Goal: Check status: Check status

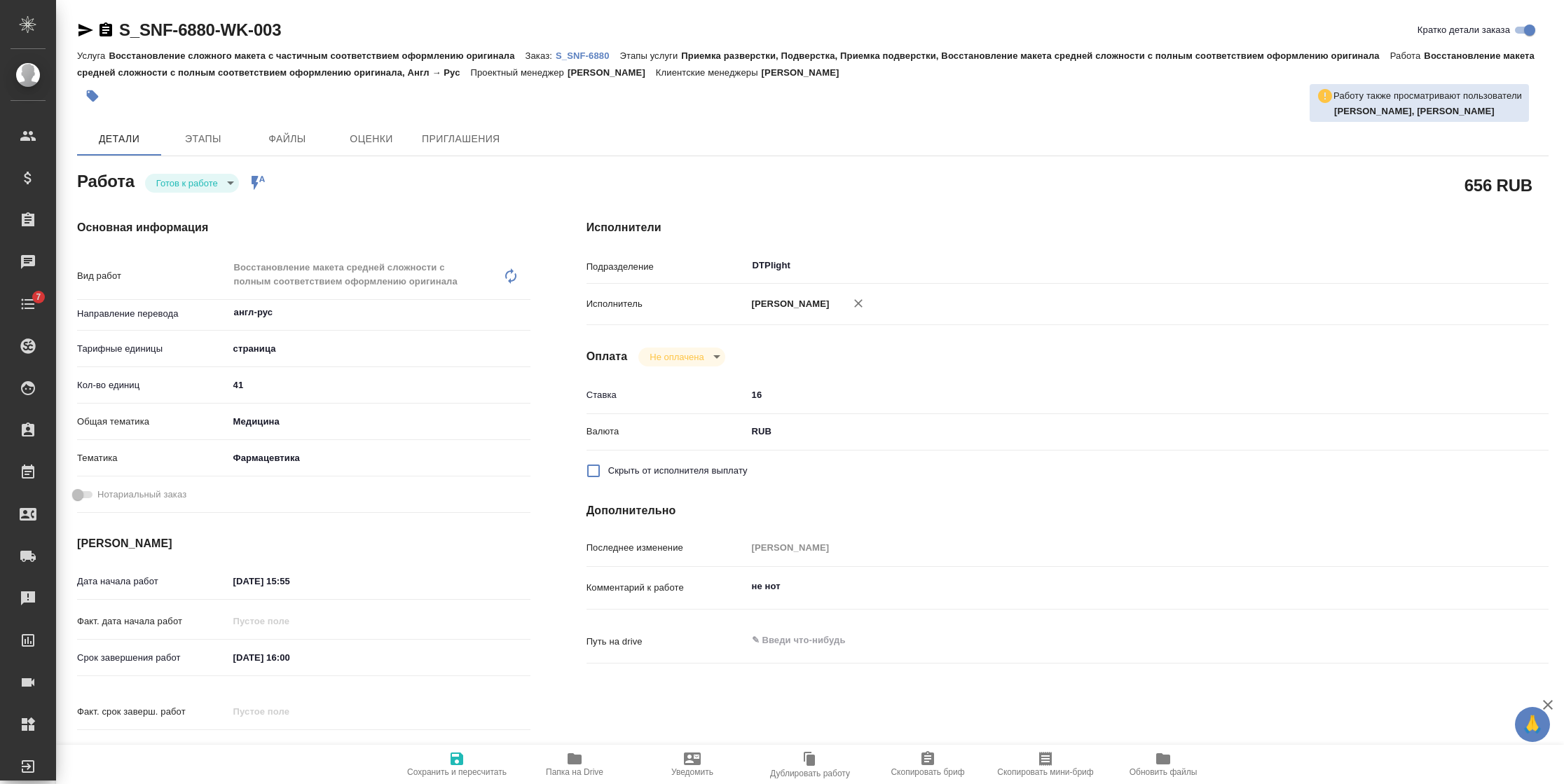
type textarea "x"
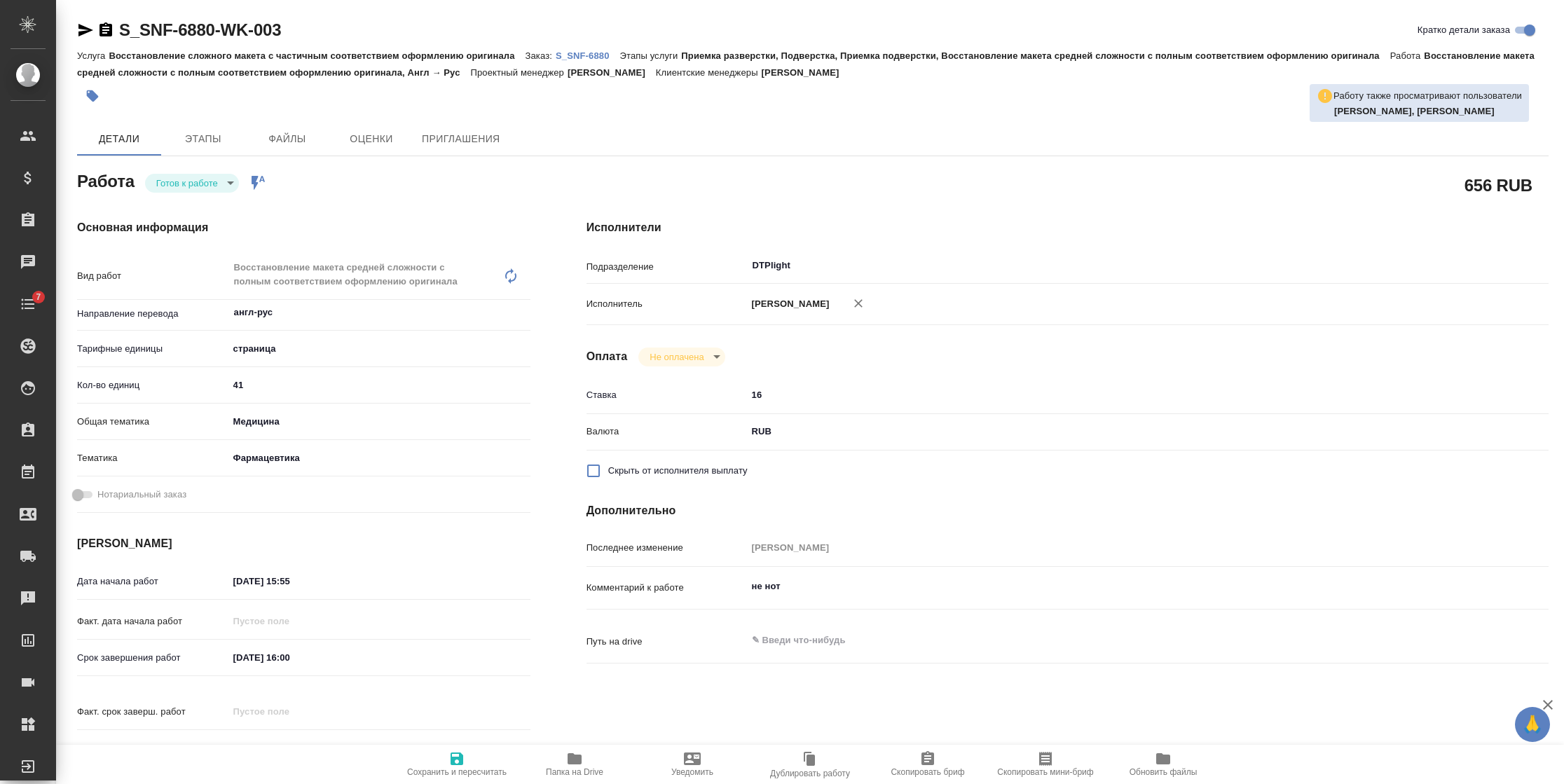
type textarea "x"
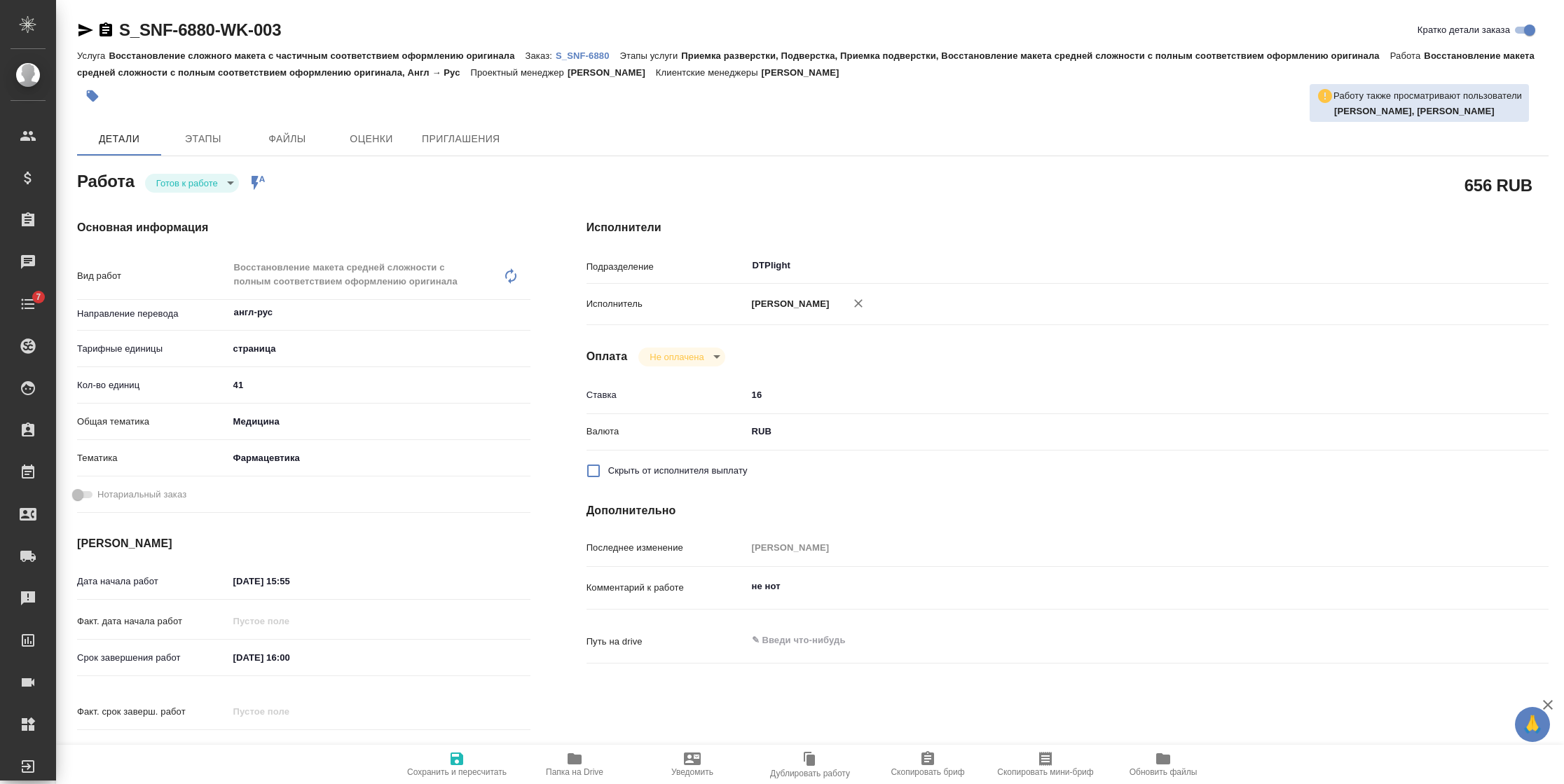
type textarea "x"
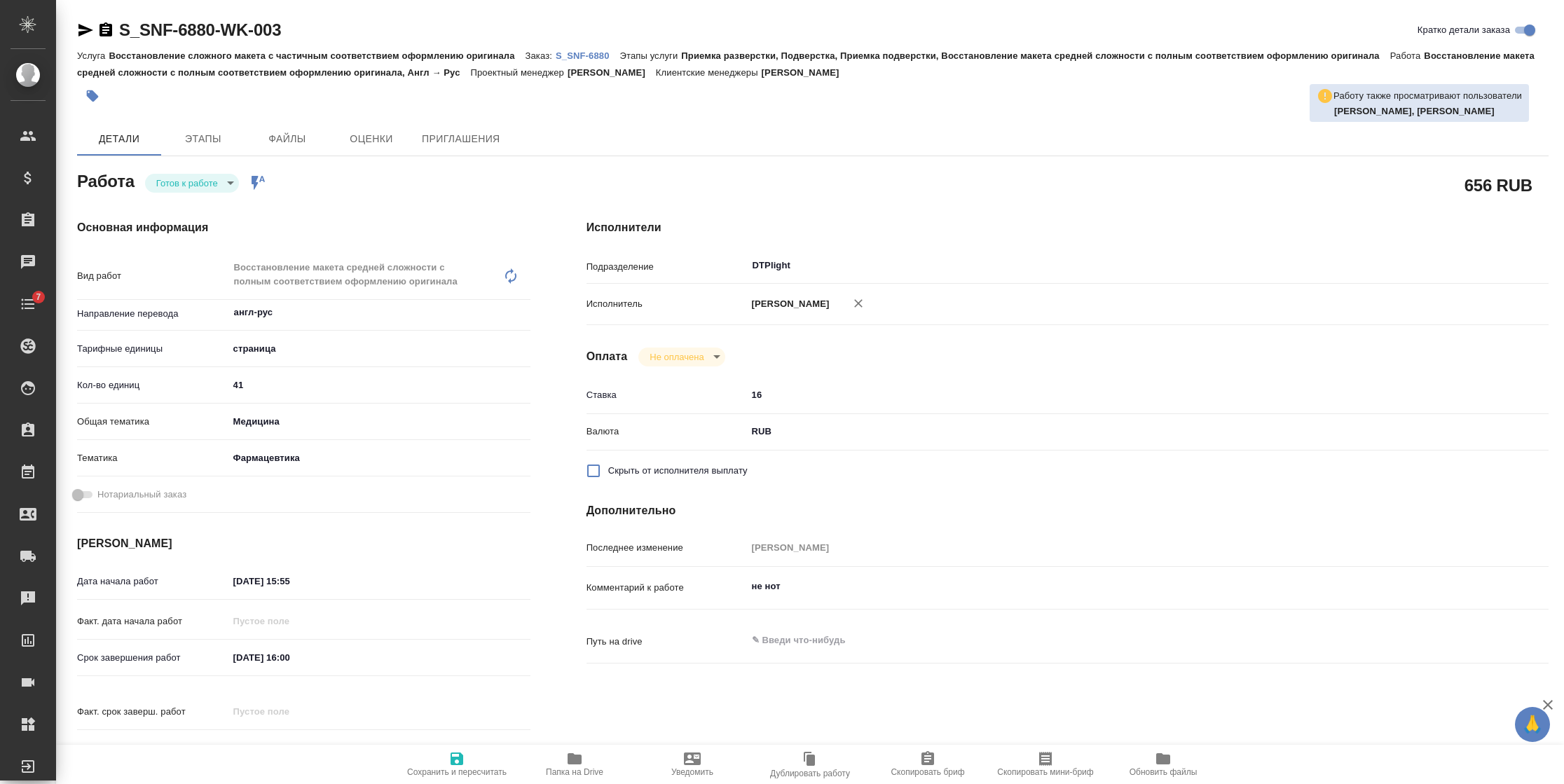
click at [220, 184] on body "🙏 .cls-1 fill:#fff; AWATERA [PERSON_NAME] Спецификации Заказы Чаты 7 Todo Проек…" at bounding box center [782, 392] width 1564 height 784
type textarea "x"
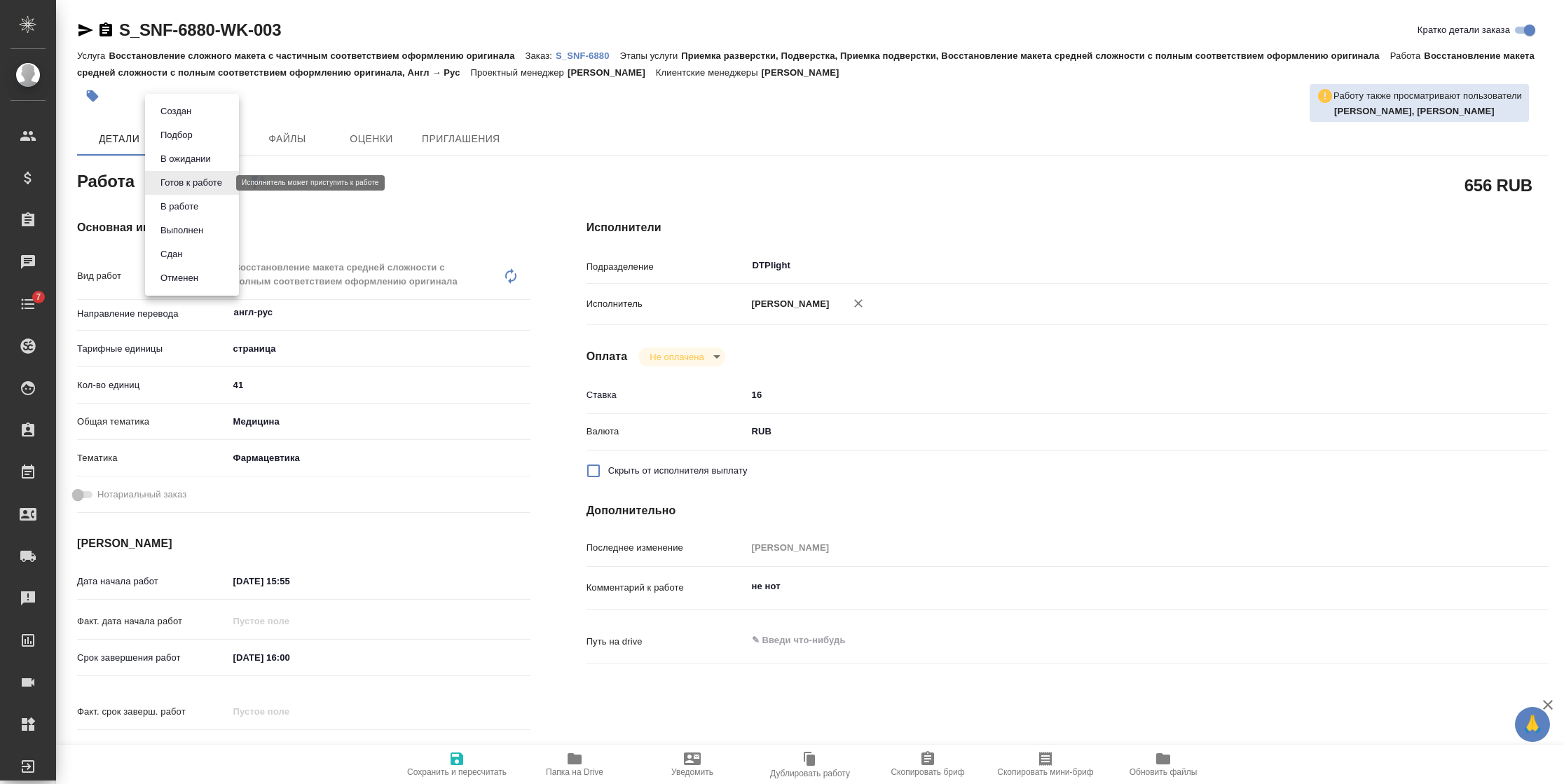
type textarea "x"
click at [200, 203] on button "В работе" at bounding box center [179, 207] width 46 height 15
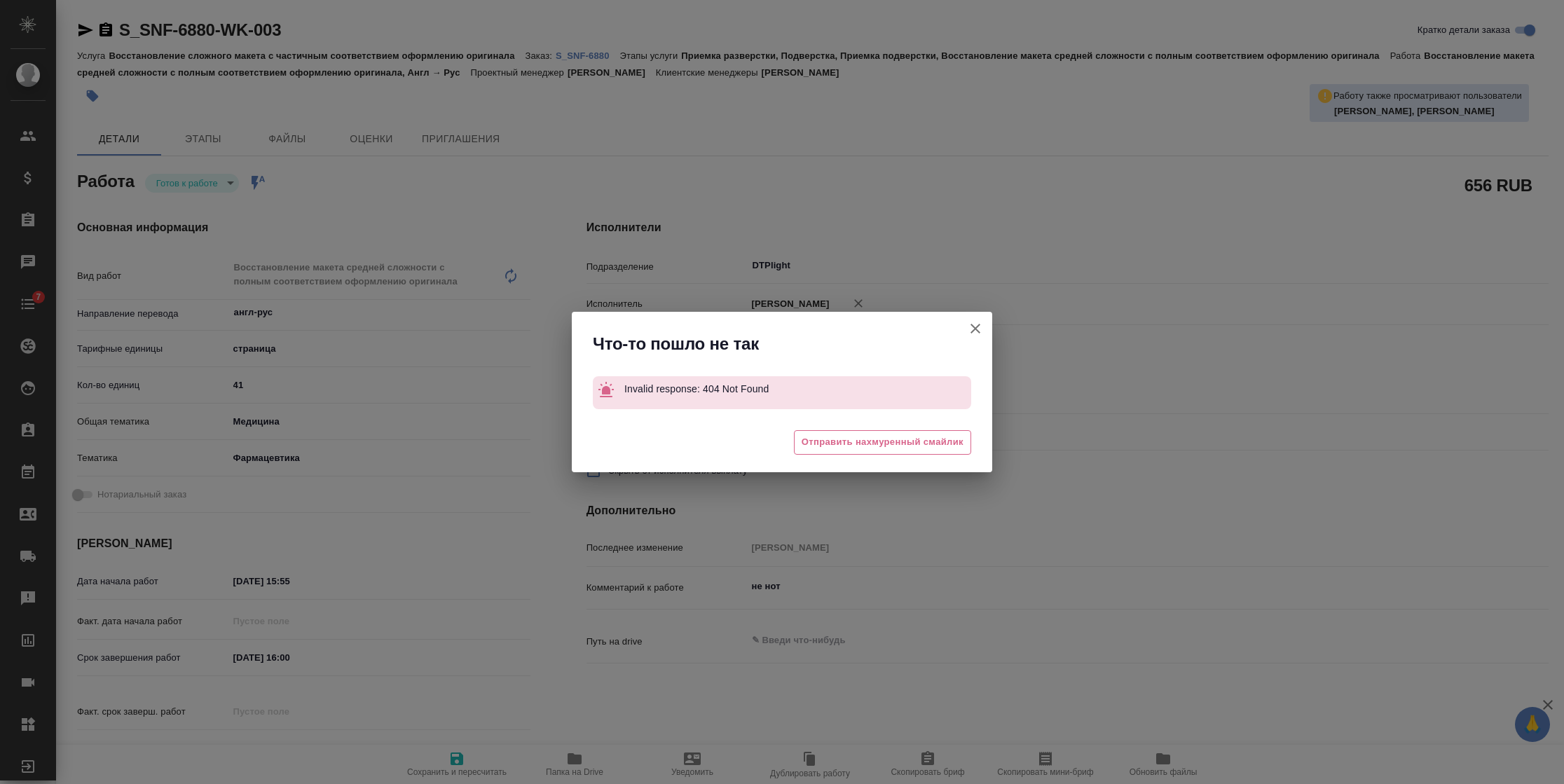
type textarea "x"
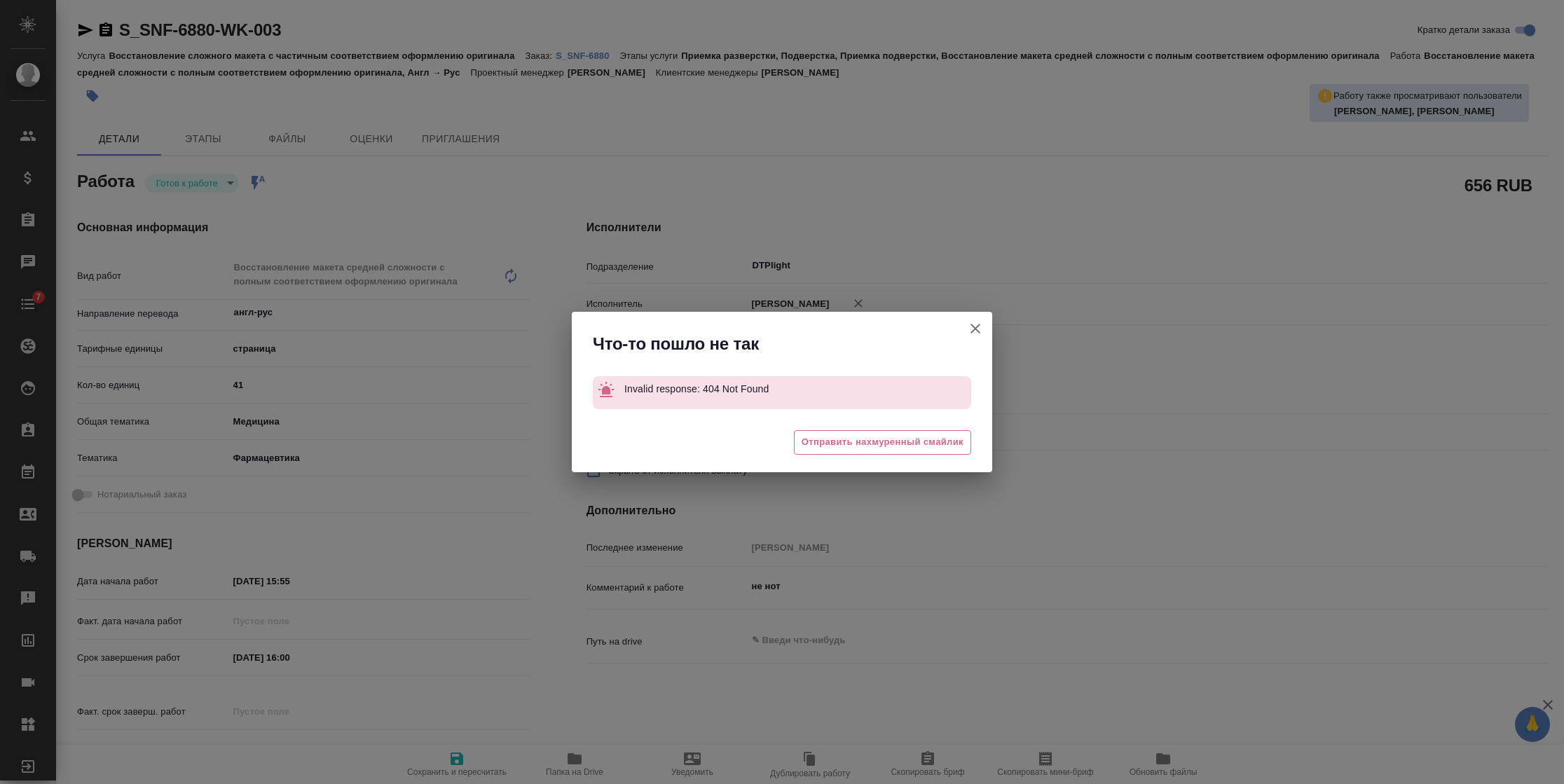
type textarea "x"
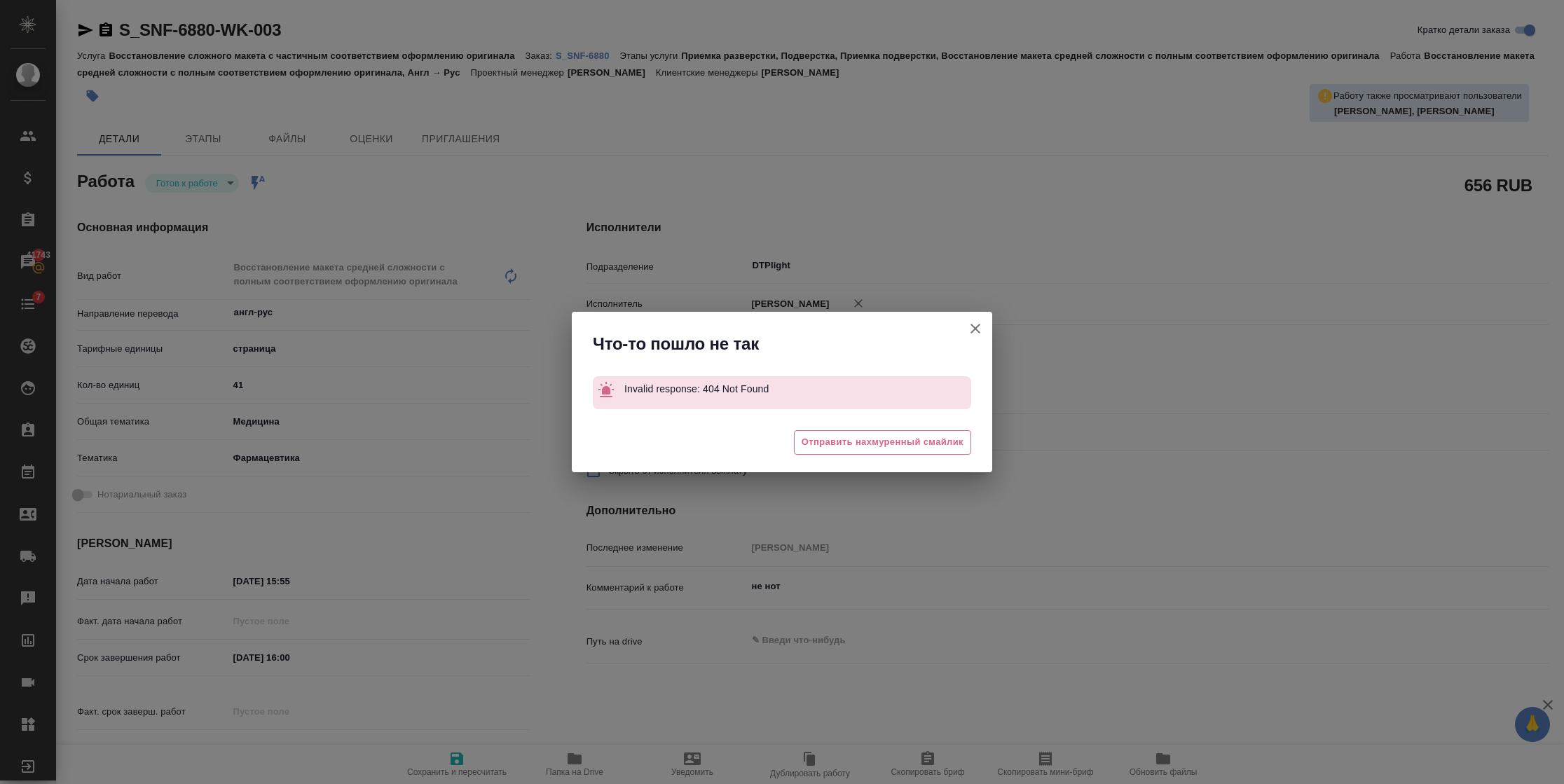
click at [969, 327] on icon "button" at bounding box center [976, 329] width 17 height 17
type textarea "x"
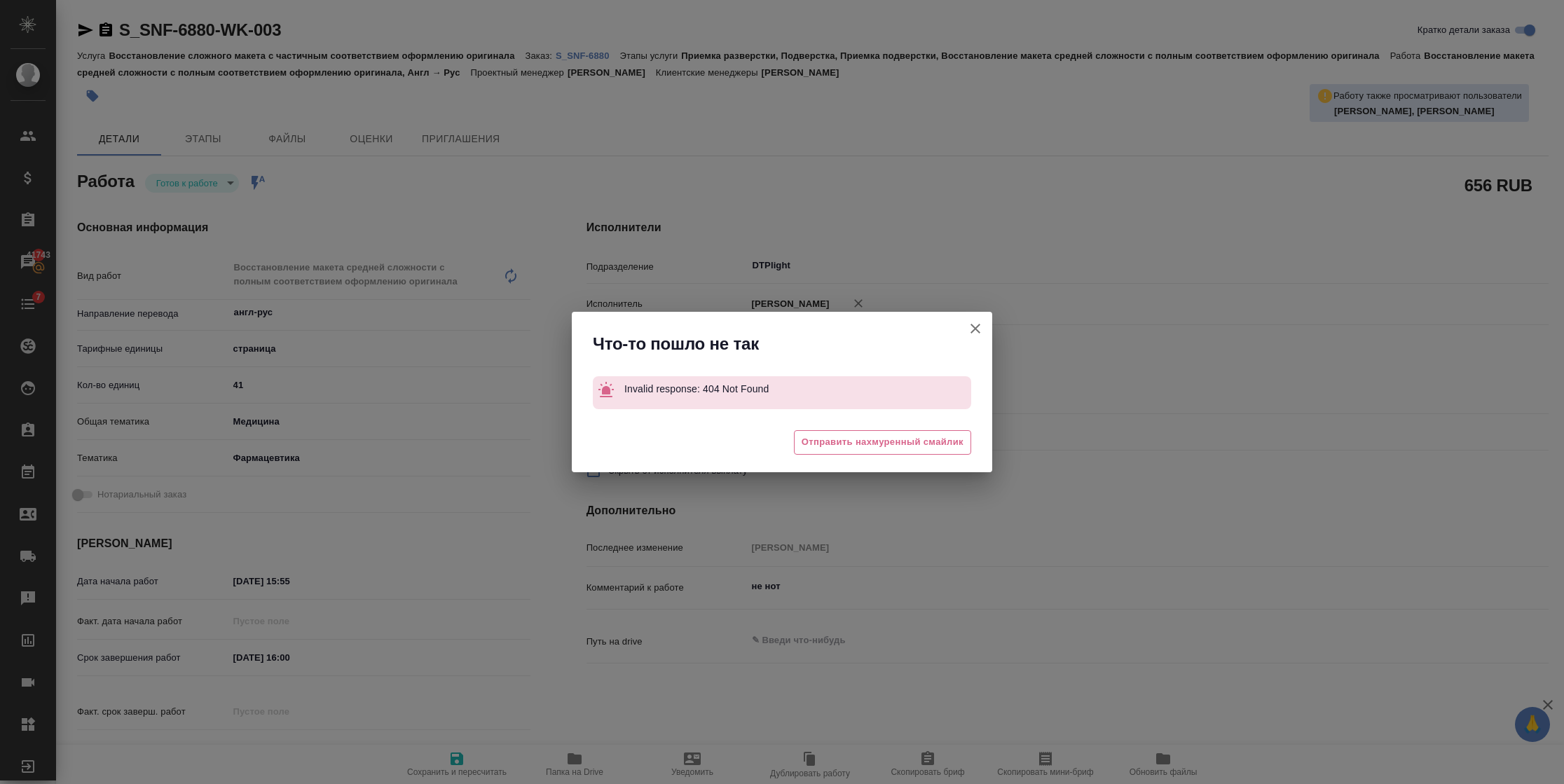
type textarea "x"
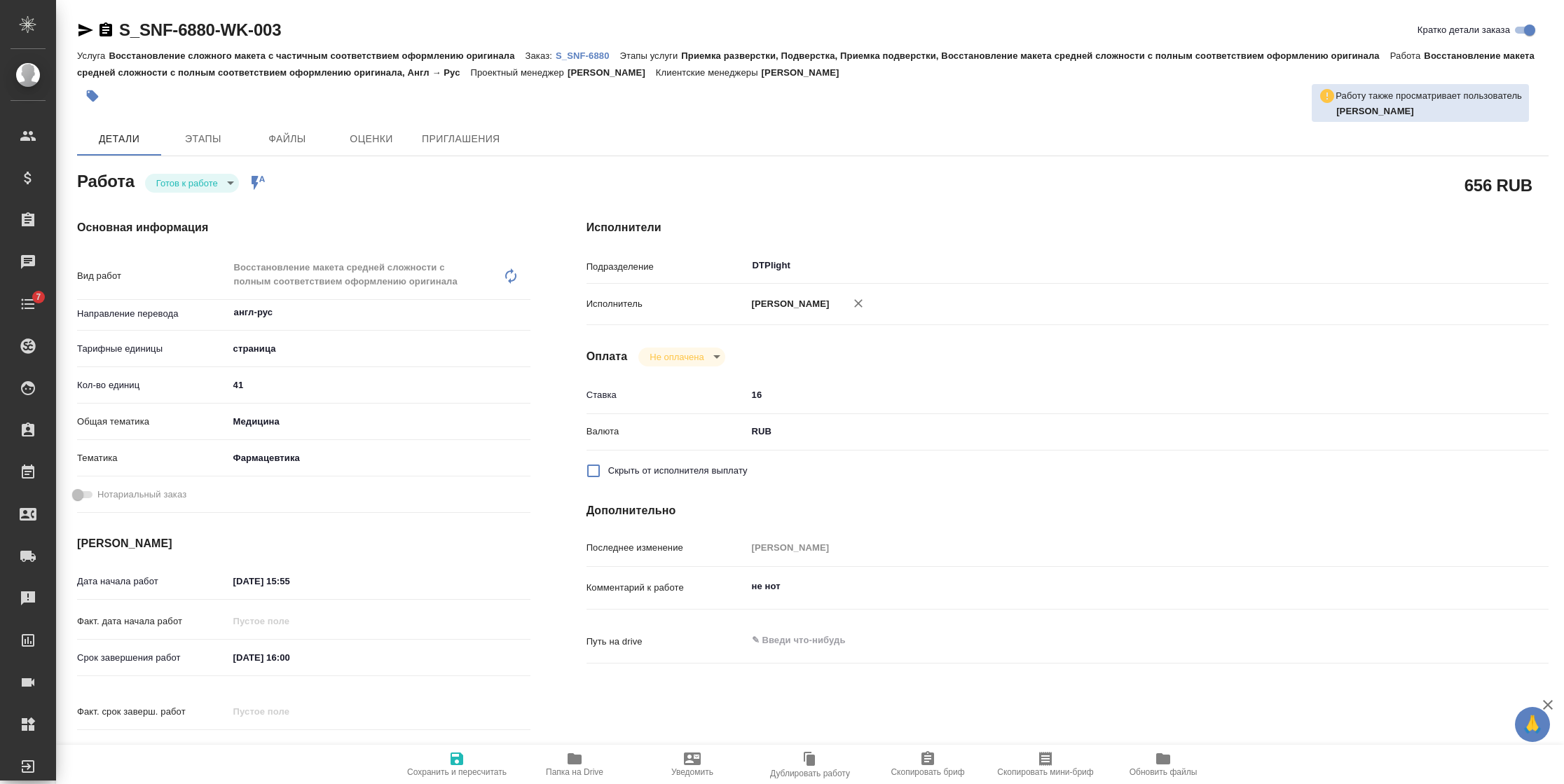
type textarea "x"
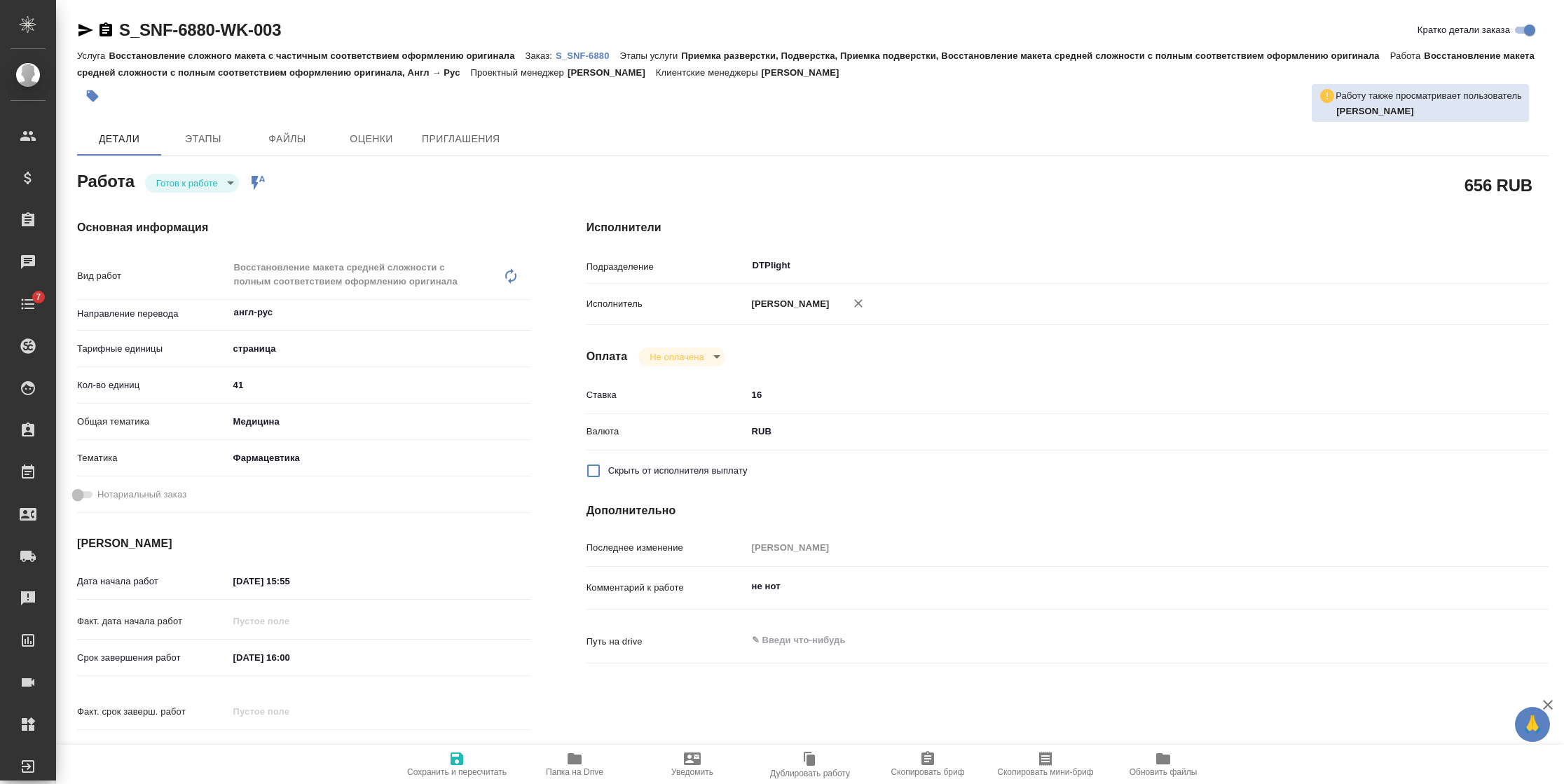
type textarea "x"
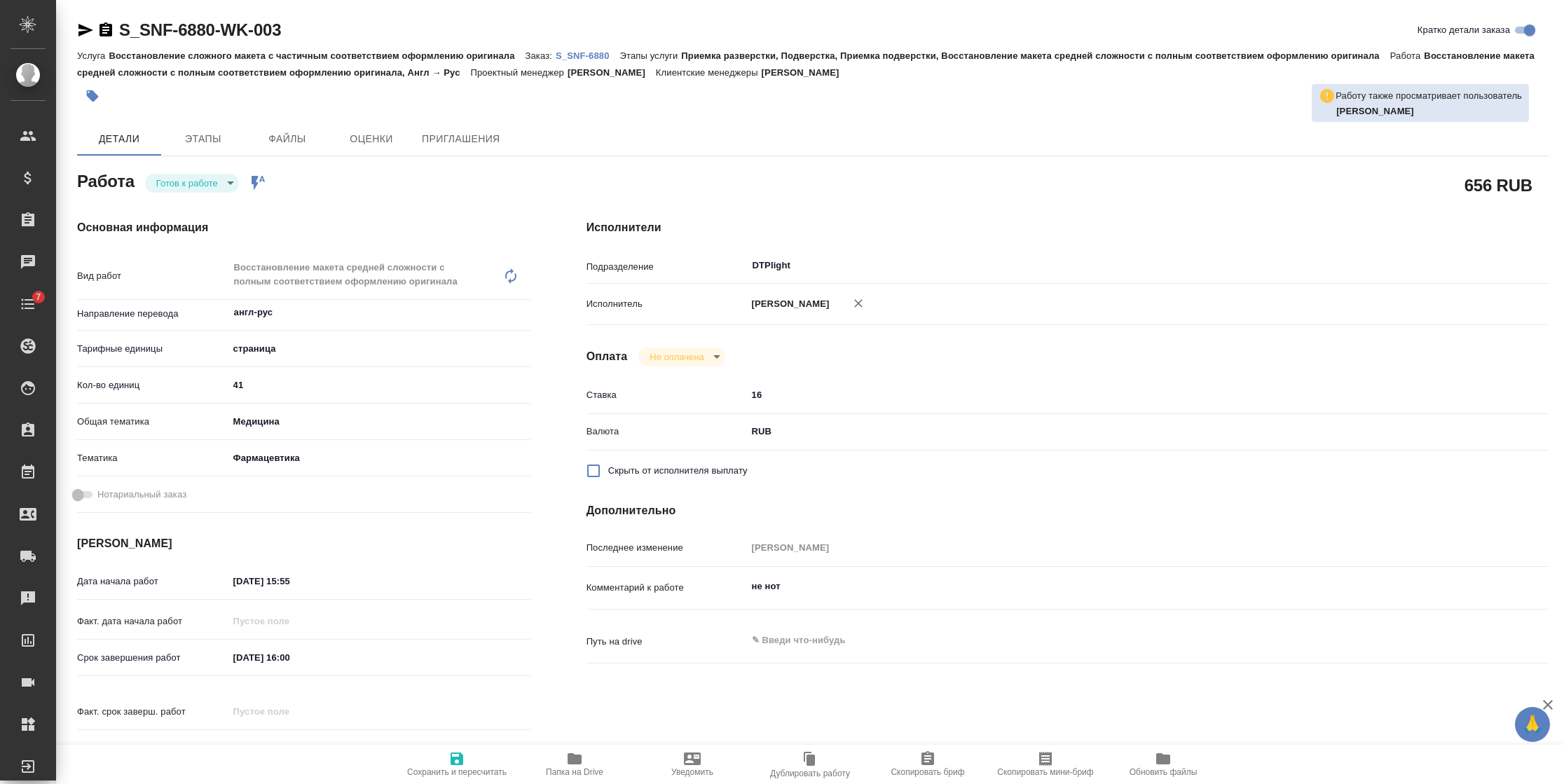
type textarea "x"
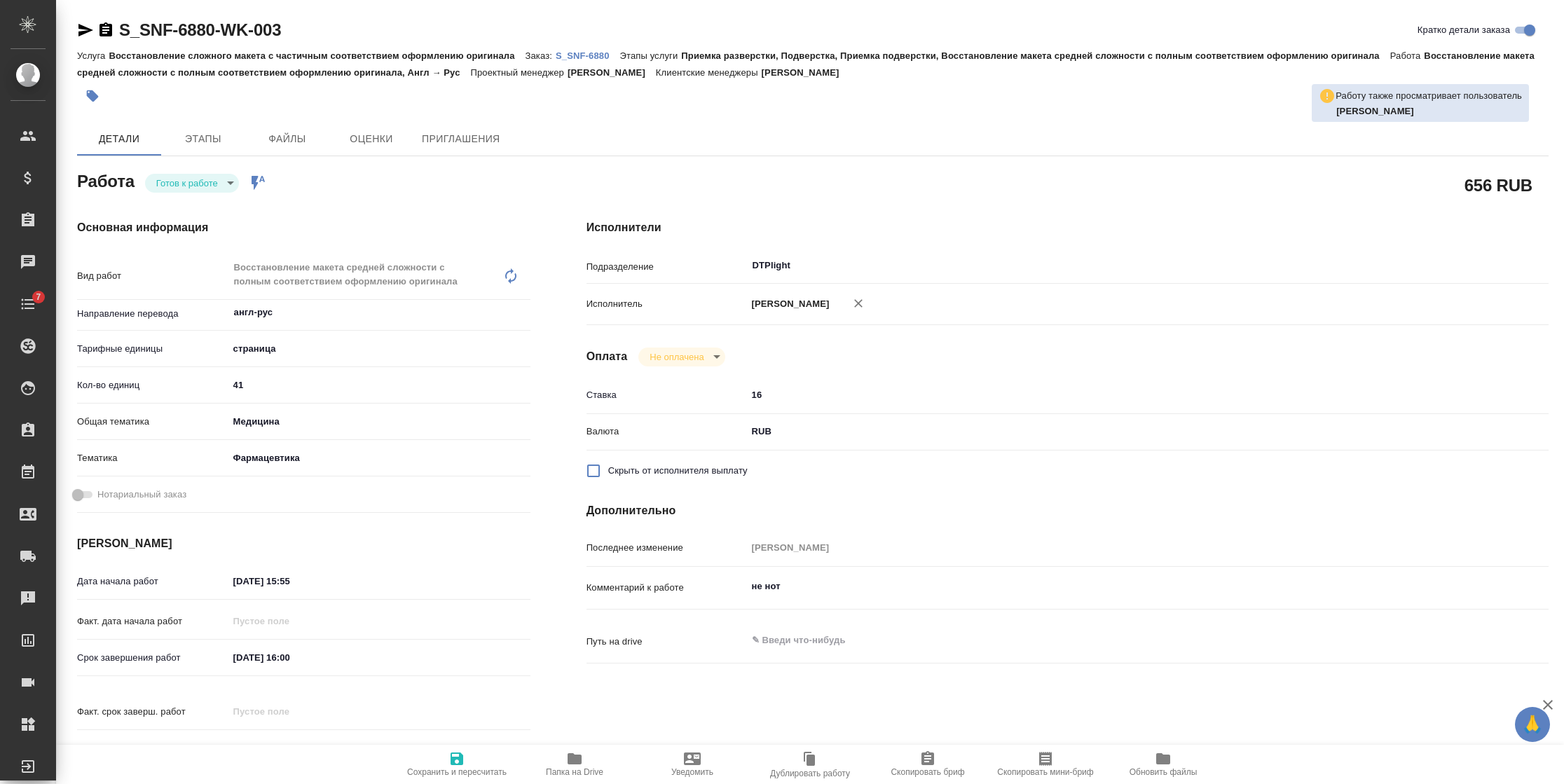
type textarea "x"
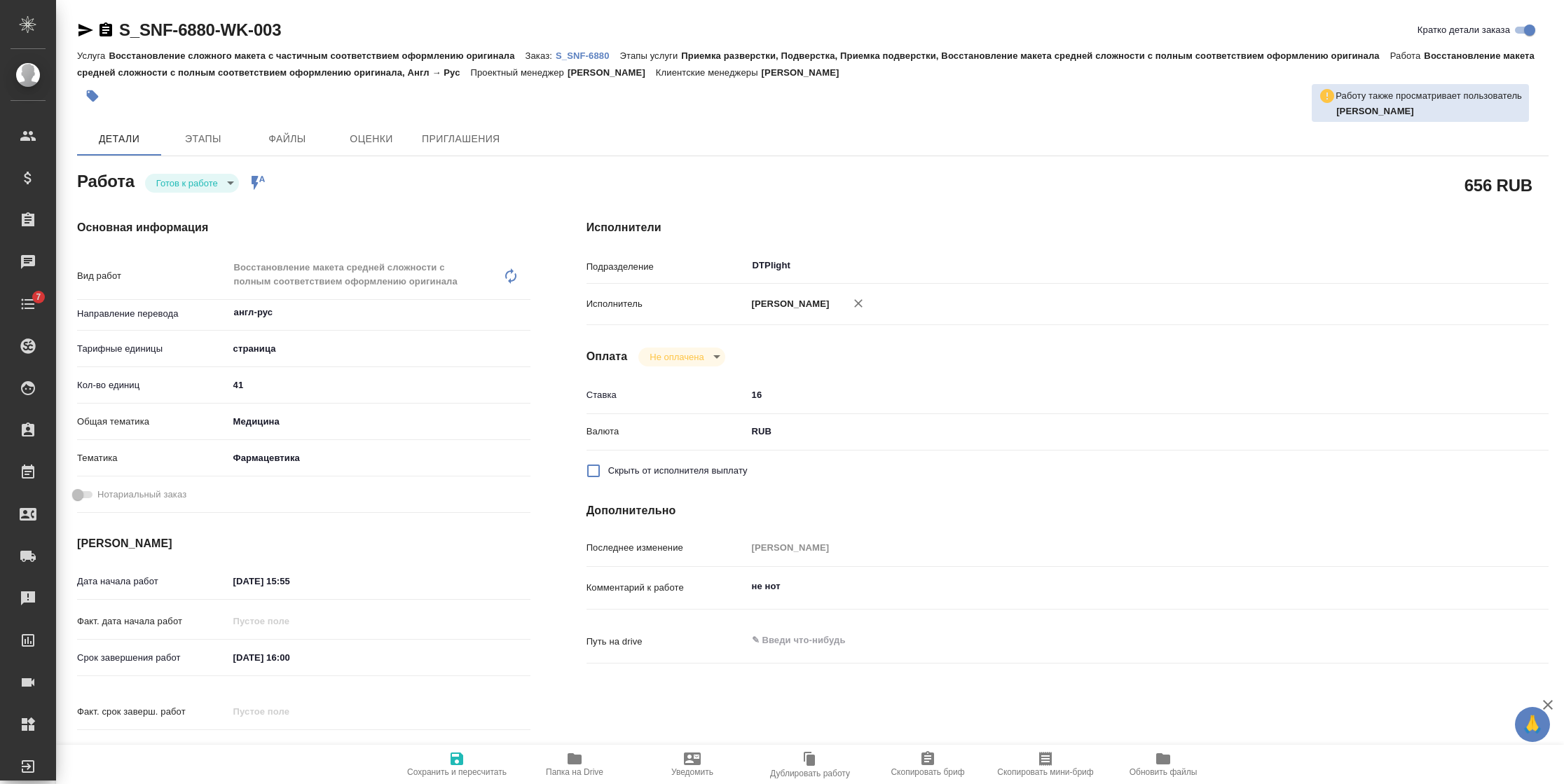
type textarea "x"
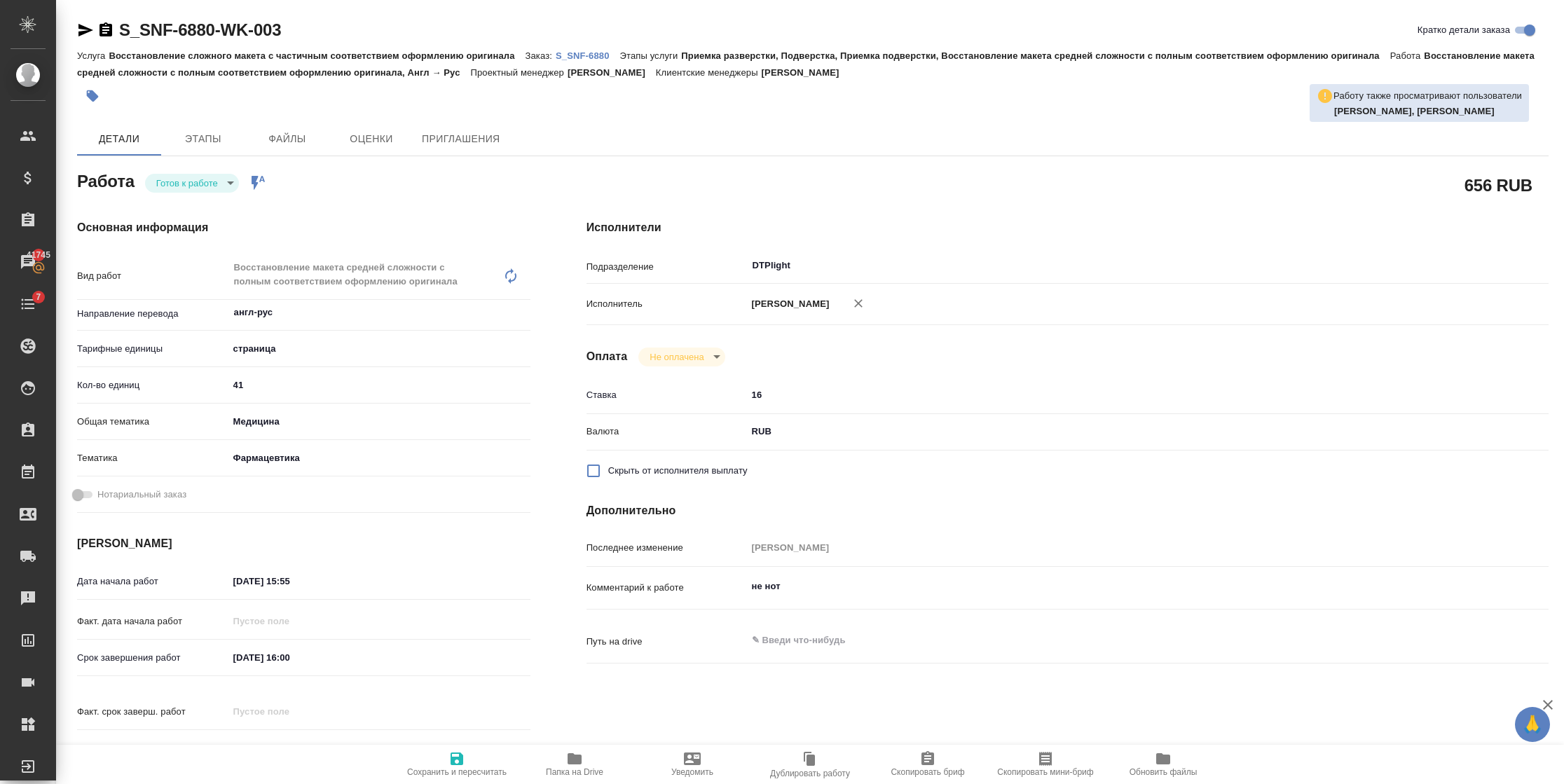
click at [572, 54] on p "S_SNF-6880" at bounding box center [588, 56] width 65 height 11
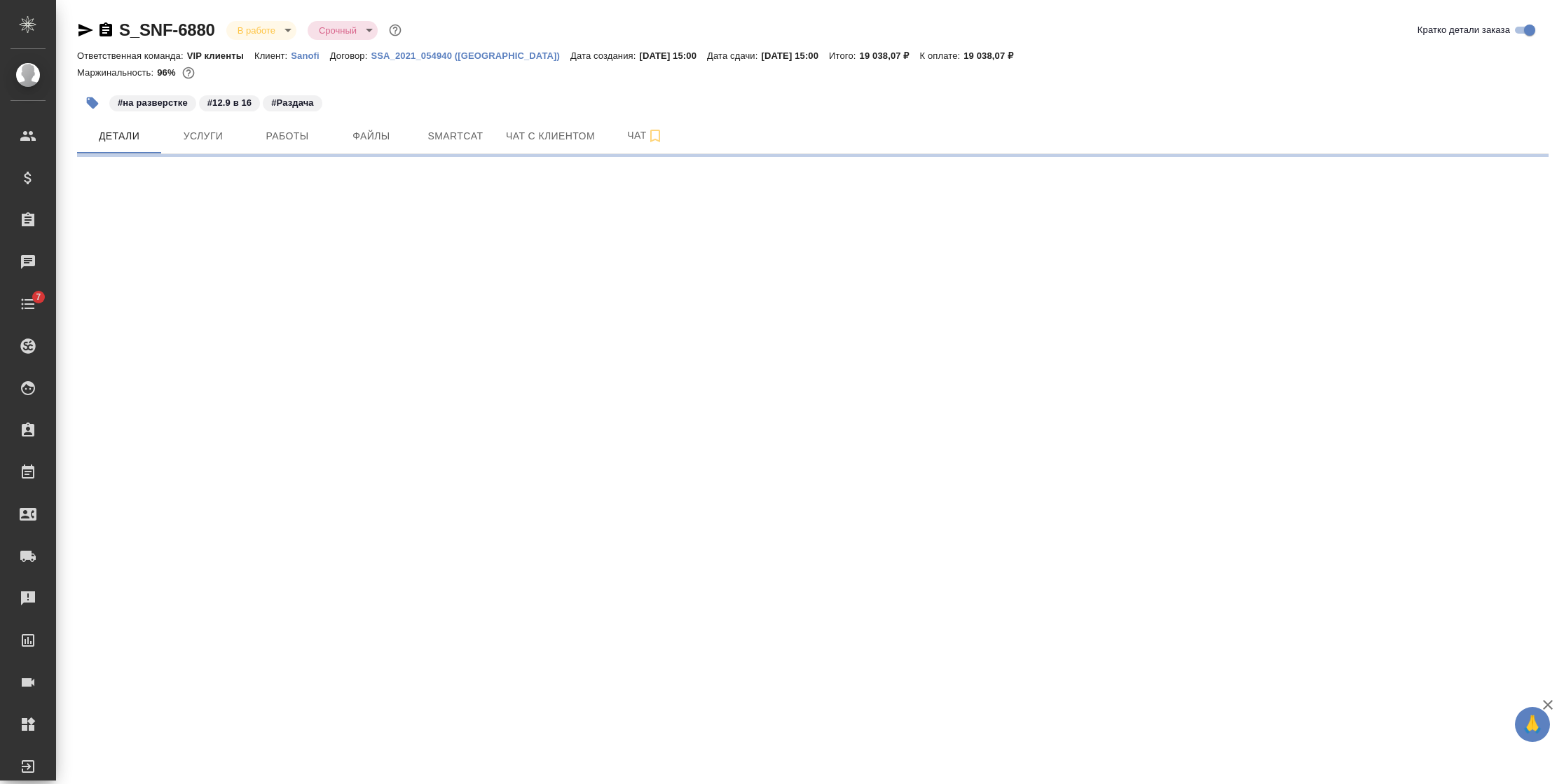
select select "RU"
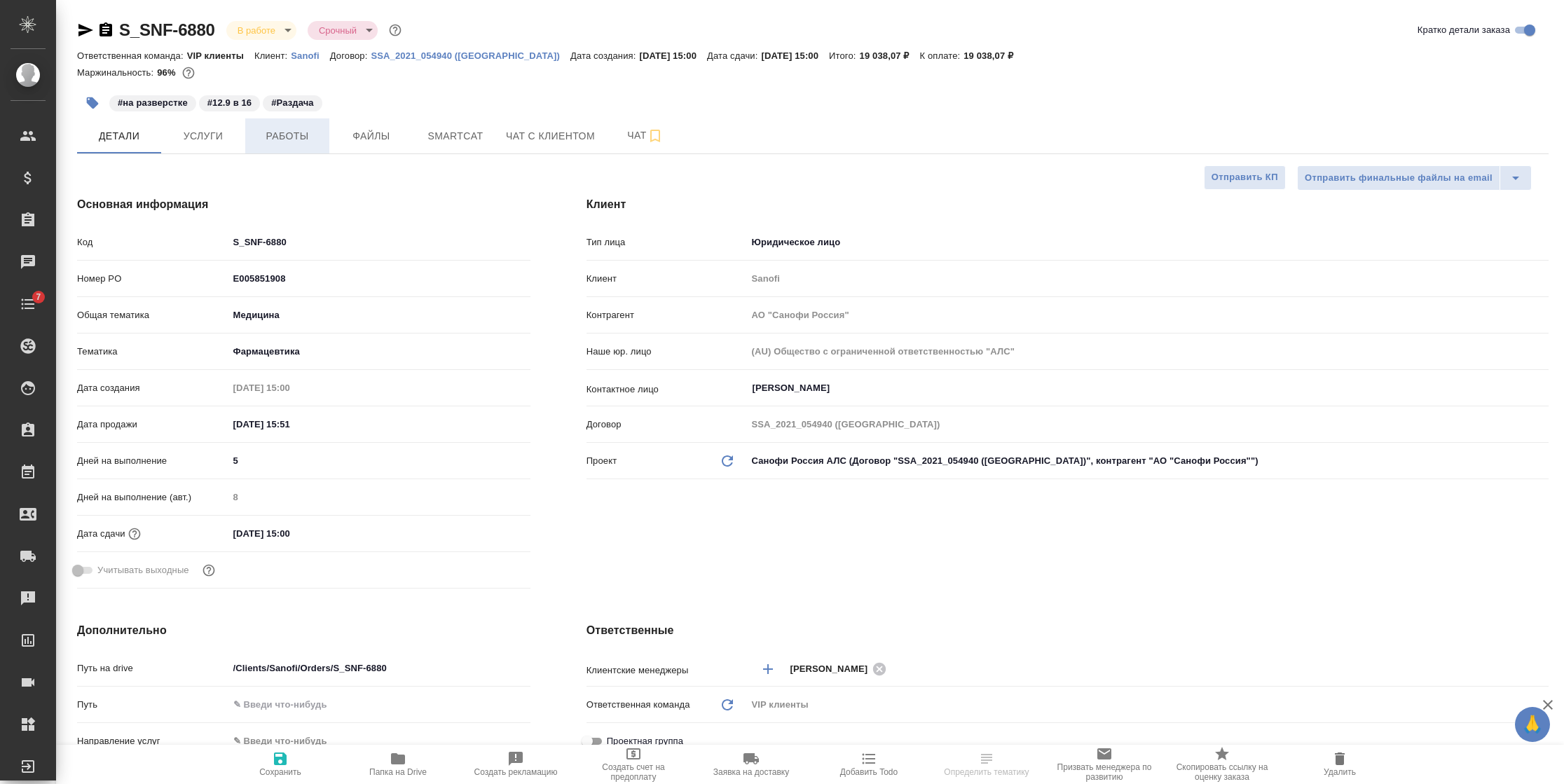
type textarea "x"
type input "[PERSON_NAME]"
type input "Комаров Роман"
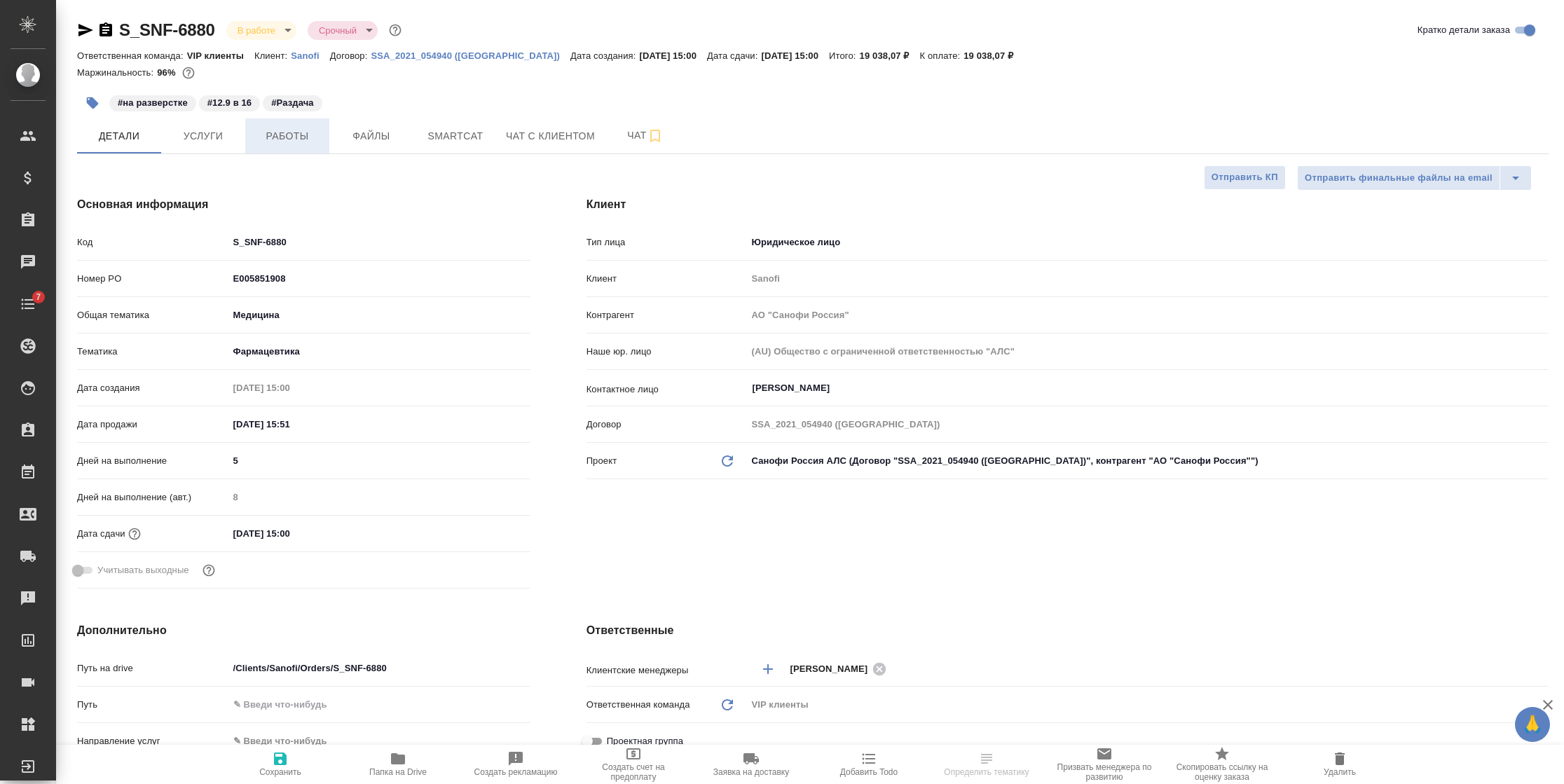
click at [257, 133] on span "Работы" at bounding box center [287, 136] width 68 height 18
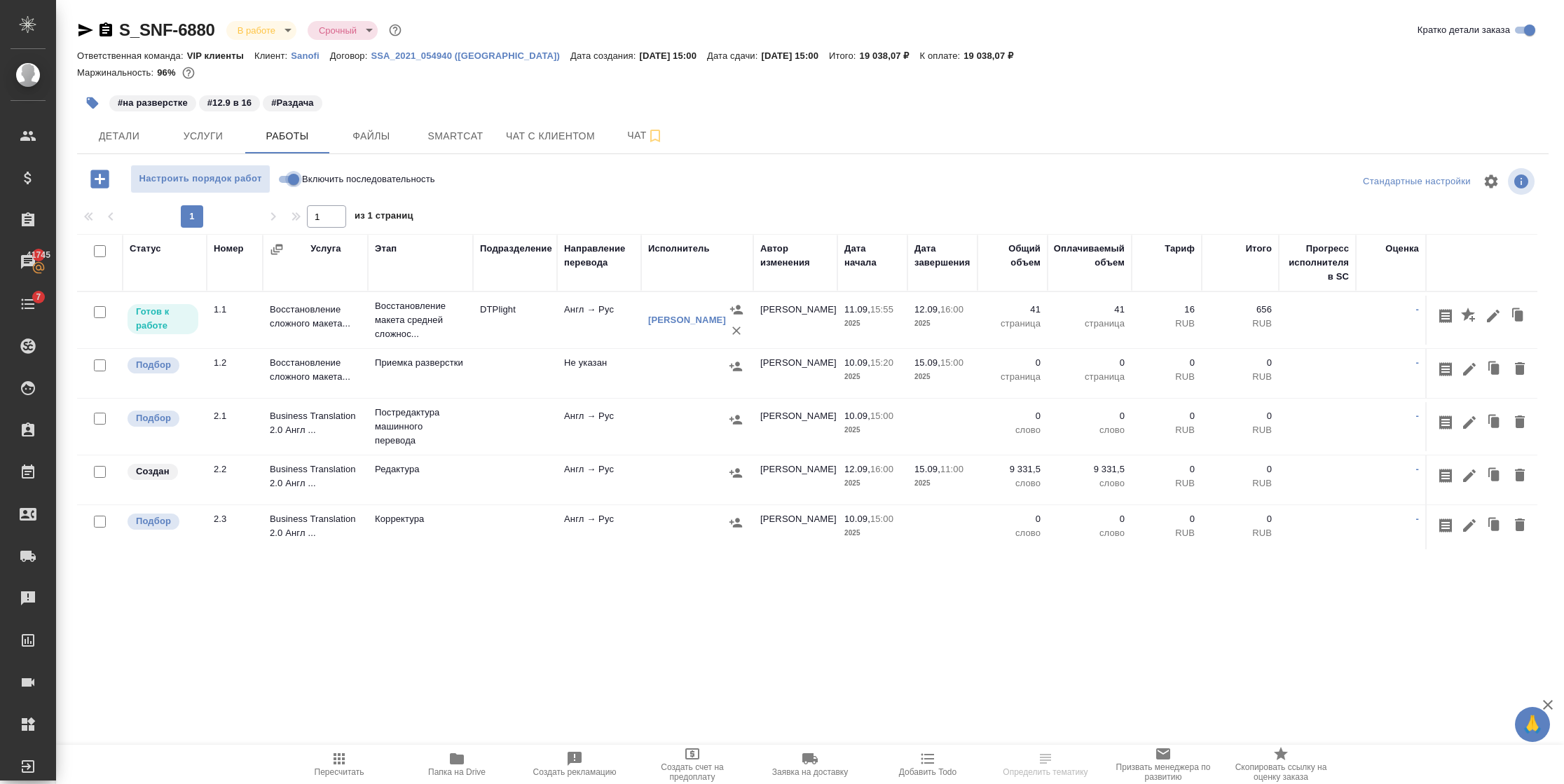
click at [293, 180] on input "Включить последовательность" at bounding box center [293, 180] width 51 height 17
checkbox input "true"
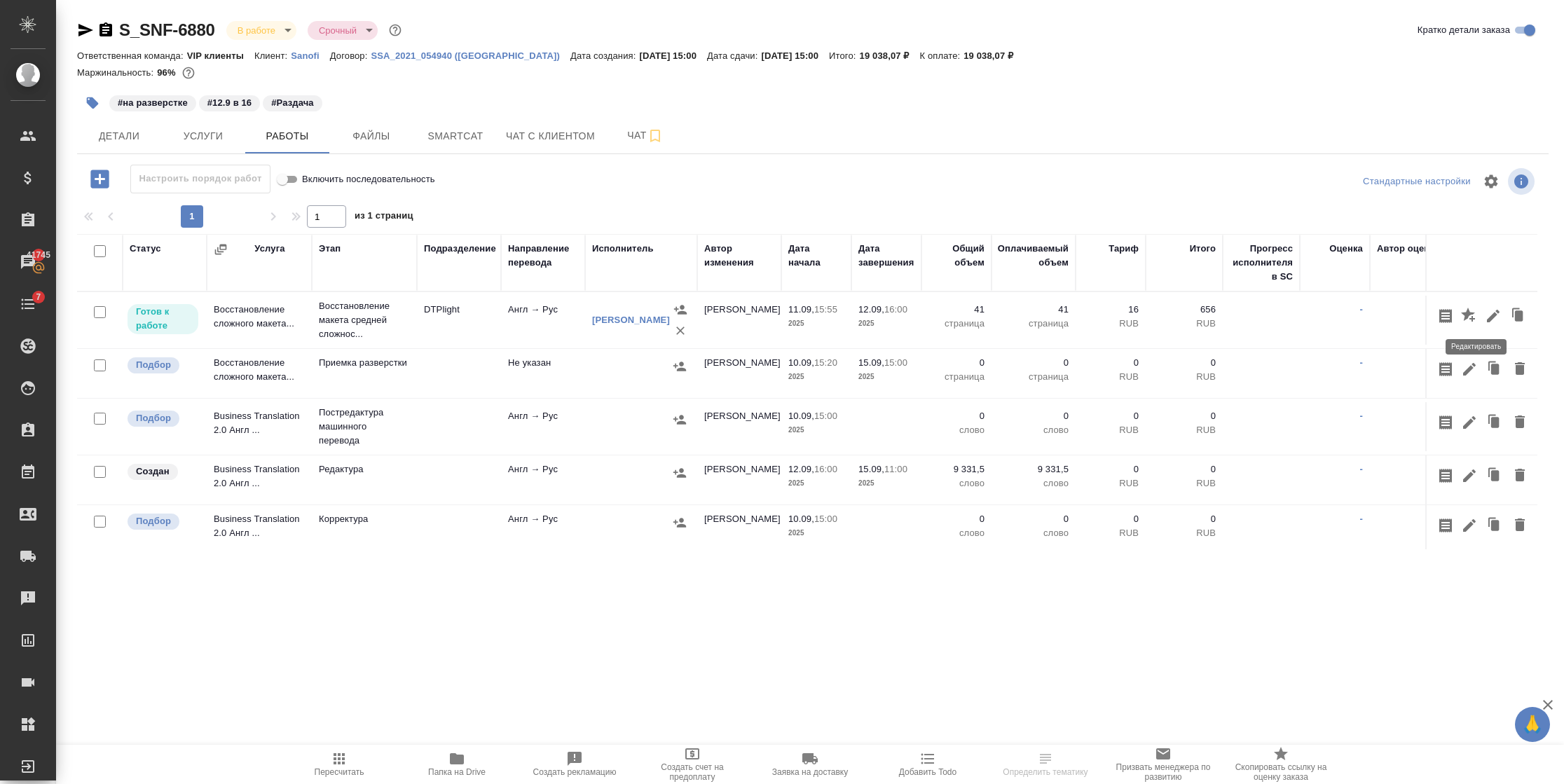
click at [1486, 319] on icon "button" at bounding box center [1493, 316] width 12 height 12
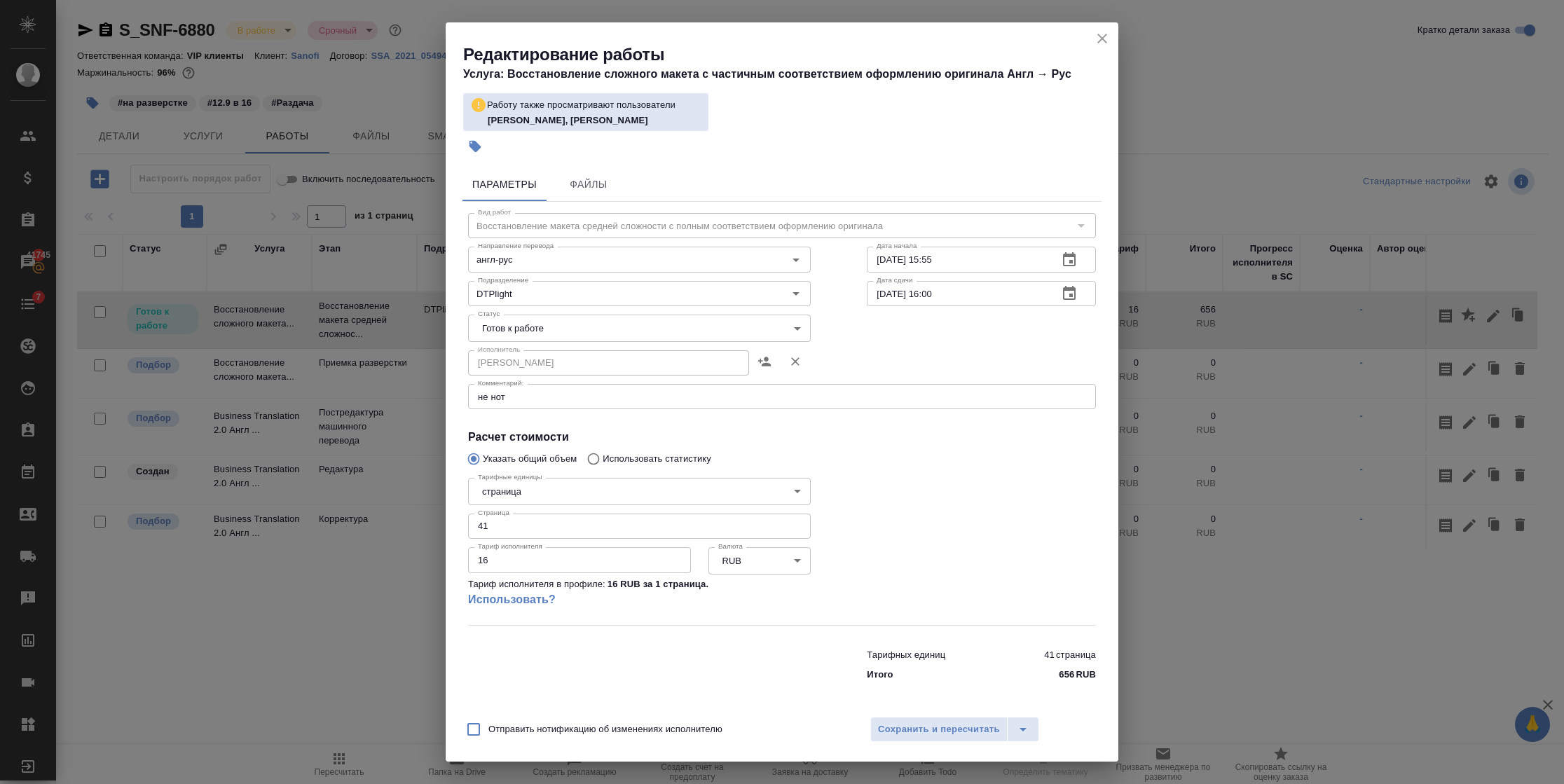
click at [583, 326] on body "🙏 .cls-1 fill:#fff; AWATERA Semenets Irina Клиенты Спецификации Заказы 41745 Ча…" at bounding box center [782, 392] width 1564 height 784
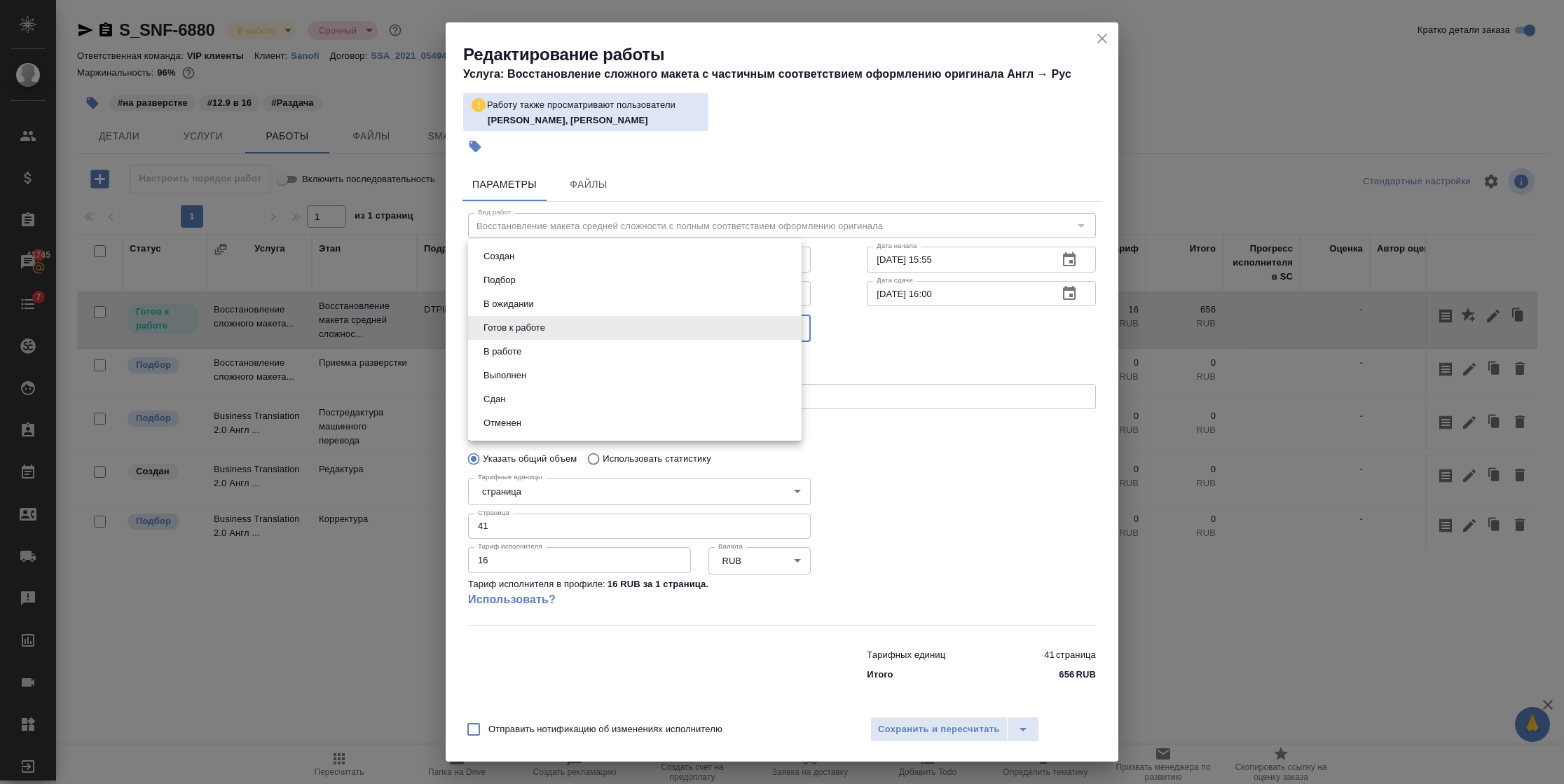
click at [554, 346] on li "В работе" at bounding box center [635, 351] width 333 height 24
type input "inProgress"
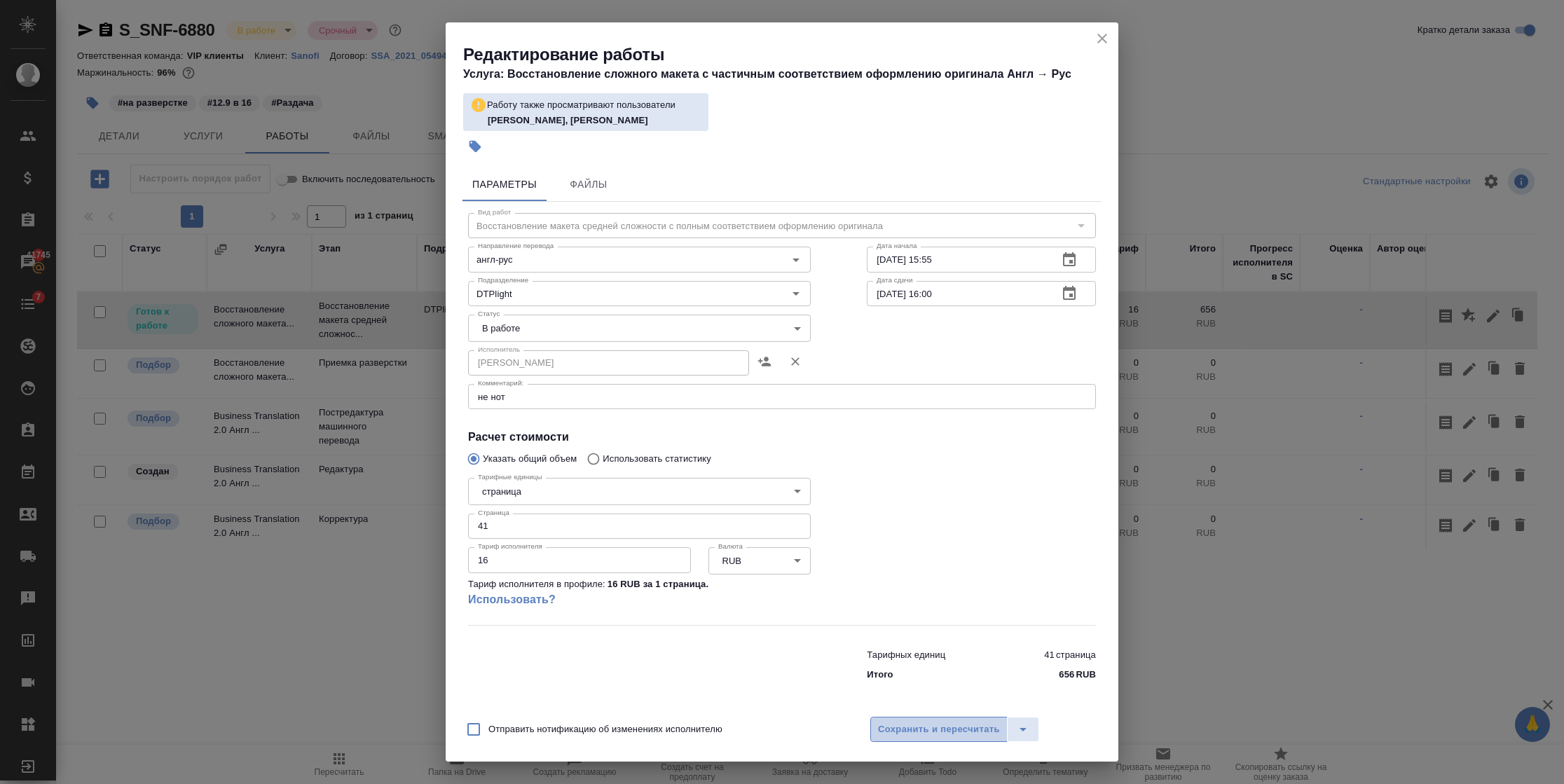
click at [913, 724] on span "Сохранить и пересчитать" at bounding box center [939, 729] width 122 height 16
